Goal: Task Accomplishment & Management: Manage account settings

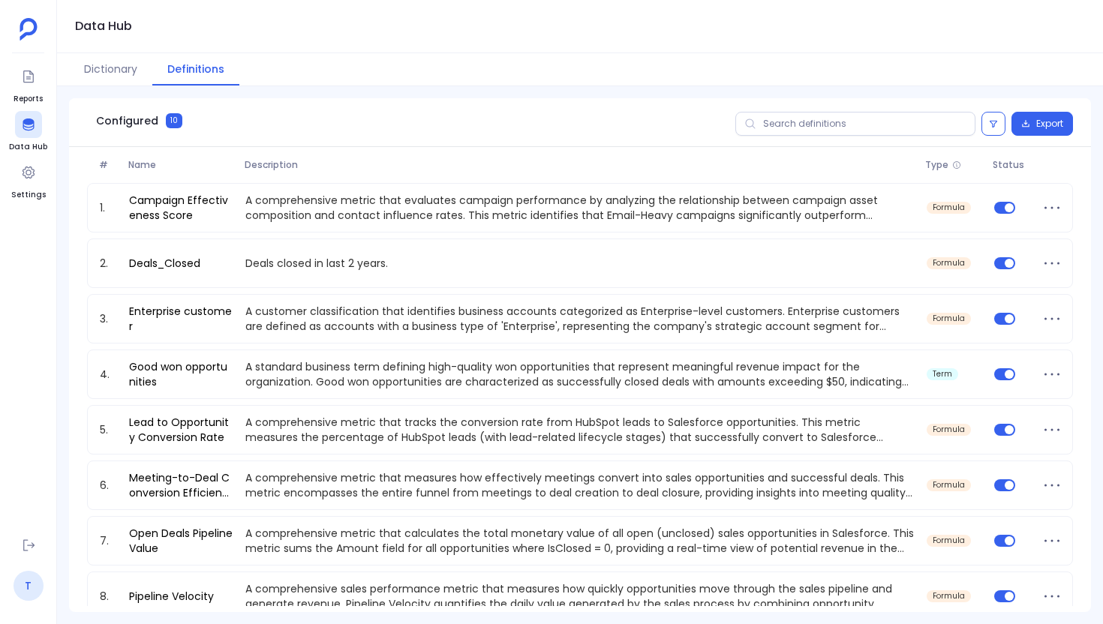
click at [21, 585] on link "T" at bounding box center [29, 586] width 30 height 30
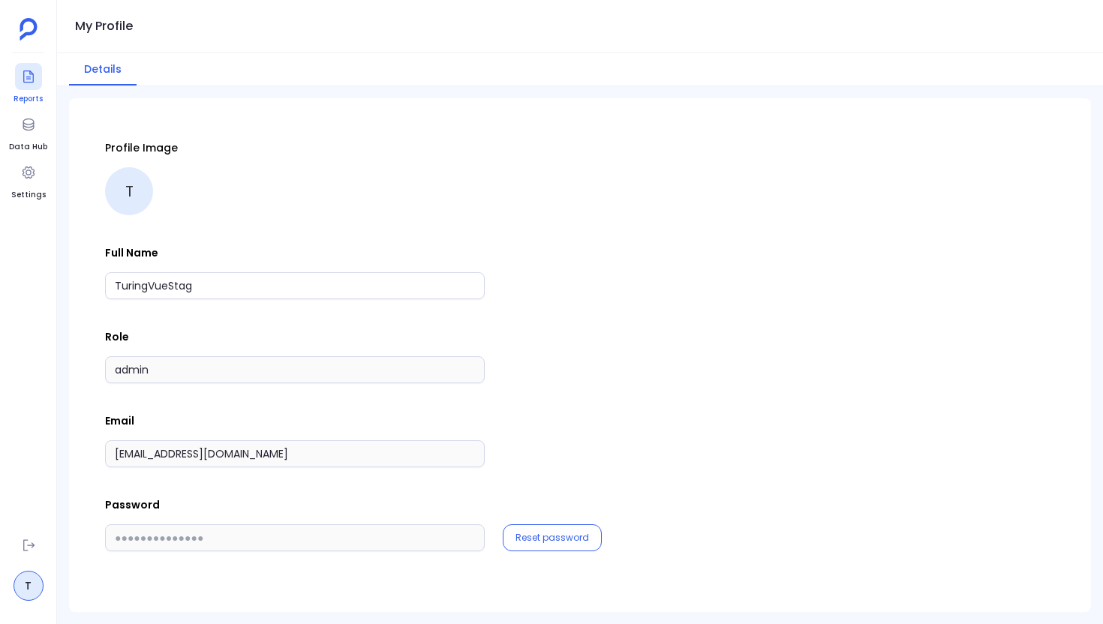
click at [29, 71] on icon at bounding box center [28, 77] width 11 height 12
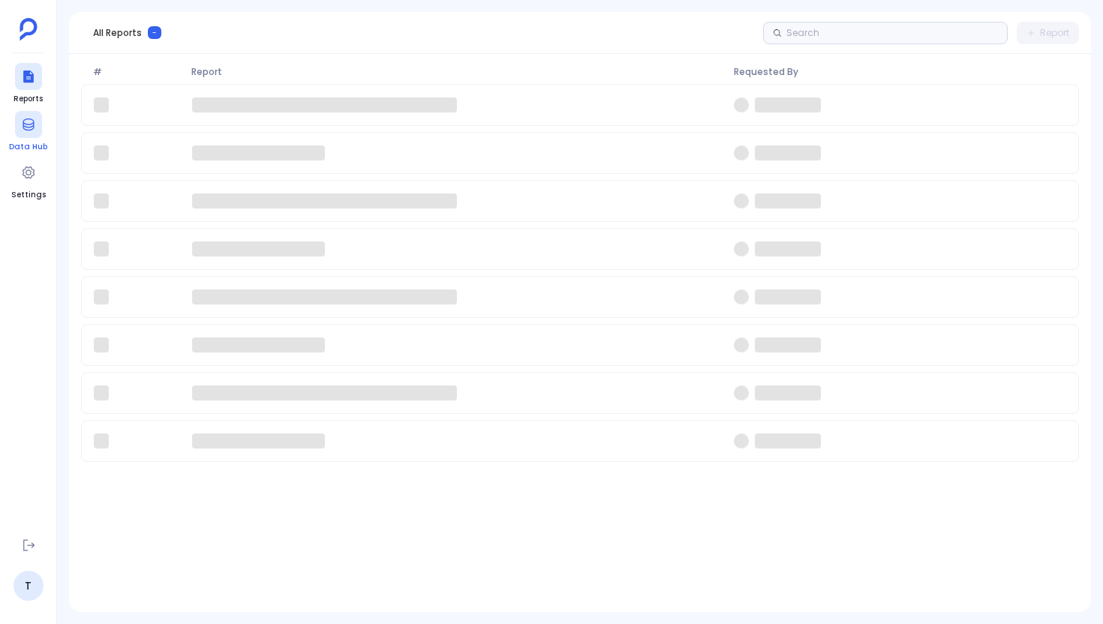
click at [34, 131] on icon at bounding box center [28, 124] width 15 height 15
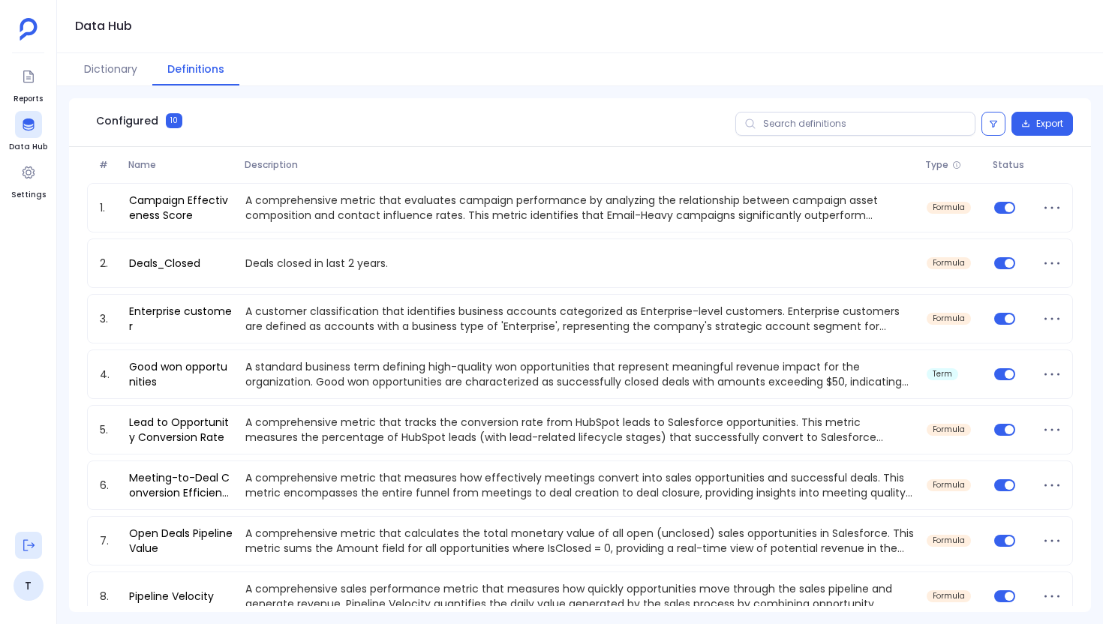
click at [19, 545] on button at bounding box center [28, 545] width 27 height 27
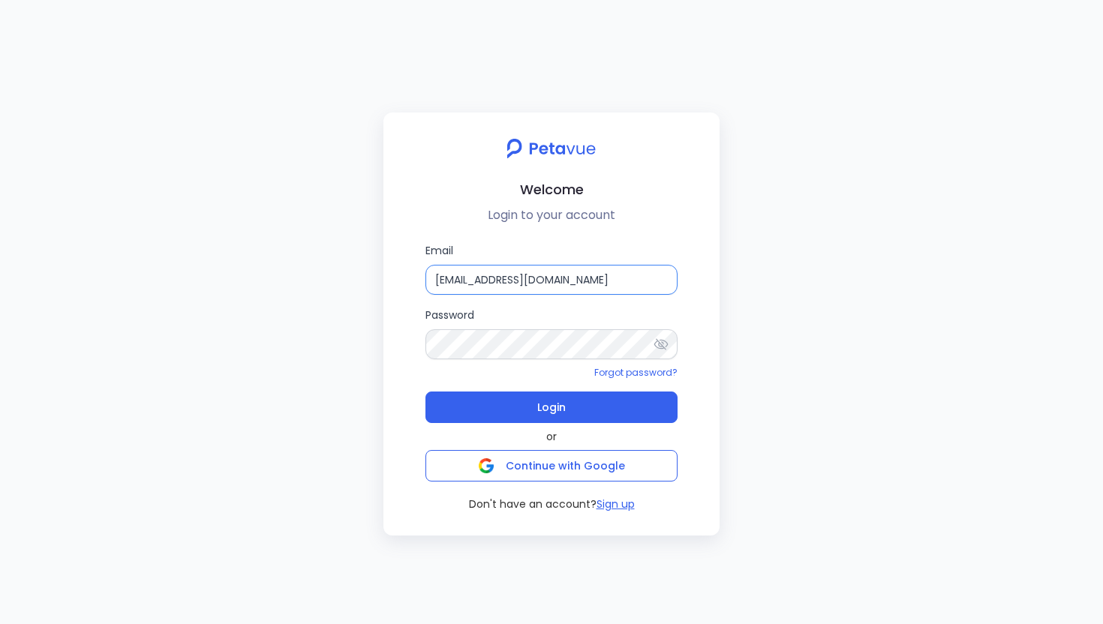
click at [588, 269] on input "support+turingvuestag@petavue.com" at bounding box center [551, 280] width 252 height 30
type input "rachel+kd@petavue.com"
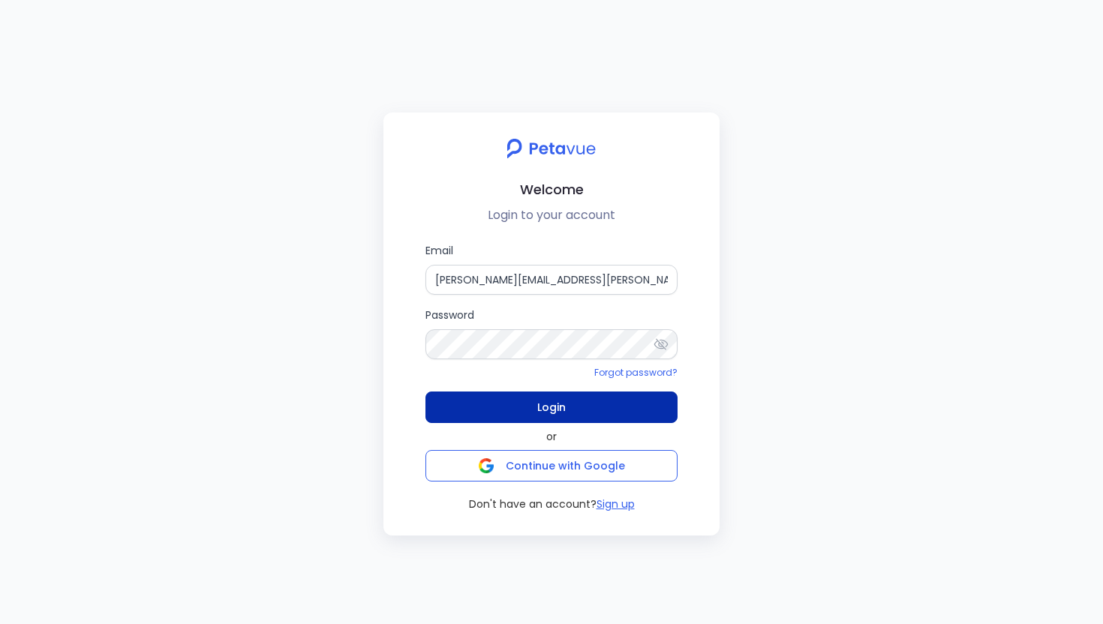
click at [581, 400] on button "Login" at bounding box center [551, 408] width 252 height 32
